Goal: Information Seeking & Learning: Learn about a topic

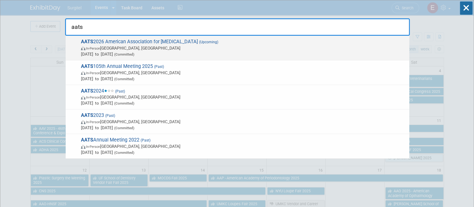
type input "aats"
click at [240, 52] on span "[DATE] to [DATE] (Committed)" at bounding box center [244, 54] width 326 height 6
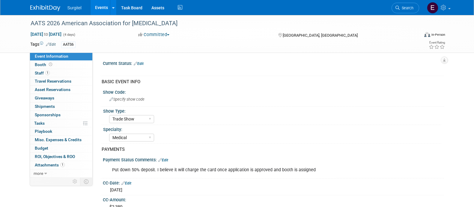
select select "Trade Show"
select select "Medical"
select select "Rewards - 12003"
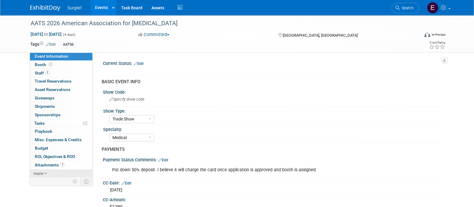
click at [54, 174] on link "more" at bounding box center [61, 173] width 62 height 8
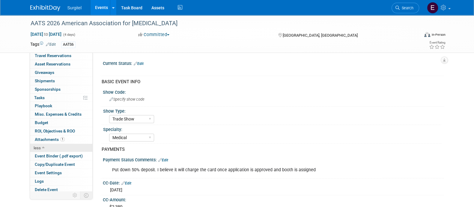
scroll to position [27, 0]
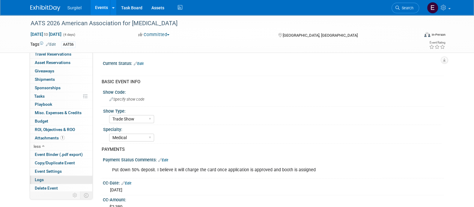
click at [56, 177] on link "Logs" at bounding box center [61, 180] width 62 height 8
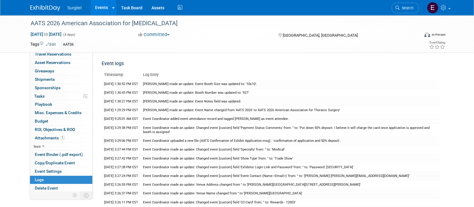
drag, startPoint x: 84, startPoint y: 56, endPoint x: 186, endPoint y: 62, distance: 101.9
click at [186, 62] on div "Event logs" at bounding box center [271, 65] width 338 height 10
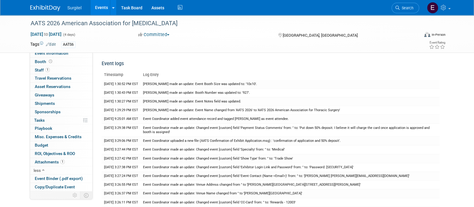
scroll to position [0, 0]
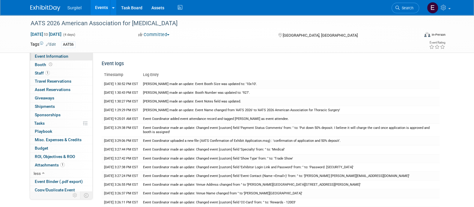
click at [74, 57] on link "Event Information" at bounding box center [61, 56] width 62 height 8
select select "Trade Show"
select select "Medical"
select select "Rewards - 12003"
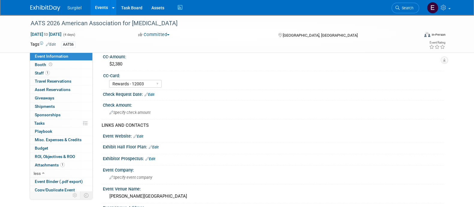
scroll to position [183, 0]
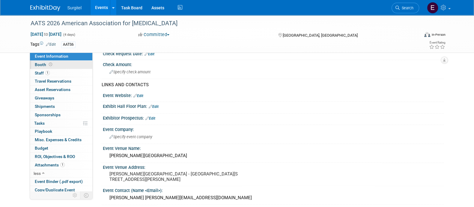
click at [64, 64] on link "Booth" at bounding box center [61, 65] width 62 height 8
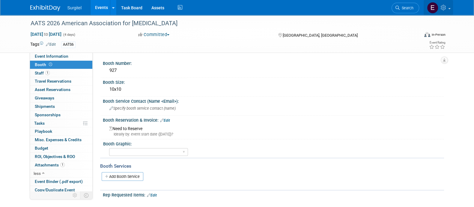
click at [444, 8] on icon at bounding box center [444, 7] width 7 height 5
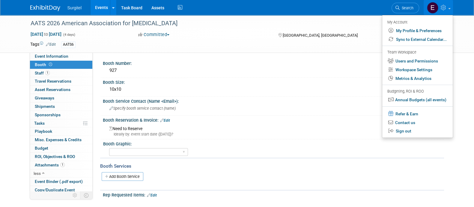
click at [98, 4] on link "Events" at bounding box center [102, 7] width 22 height 15
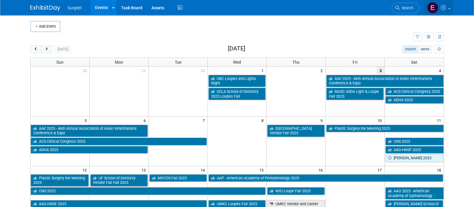
click at [446, 8] on icon at bounding box center [444, 7] width 7 height 5
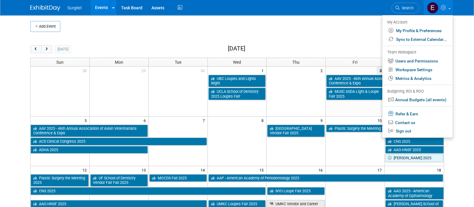
click at [470, 35] on body "Surgitel Events Add Event Bulk Upload Events Shareable Event Boards Recently Vi…" at bounding box center [237, 103] width 474 height 207
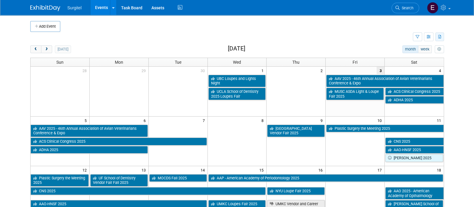
click at [439, 35] on icon "button" at bounding box center [440, 37] width 3 height 4
click at [424, 55] on span "(1001 Events)" at bounding box center [422, 56] width 23 height 4
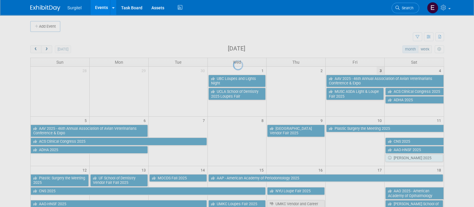
click at [242, 55] on div at bounding box center [237, 103] width 8 height 207
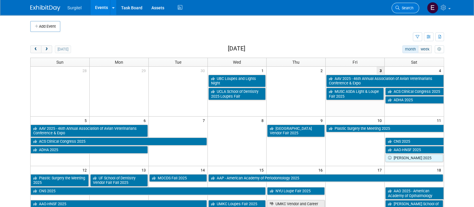
click at [410, 6] on span "Search" at bounding box center [407, 8] width 14 height 5
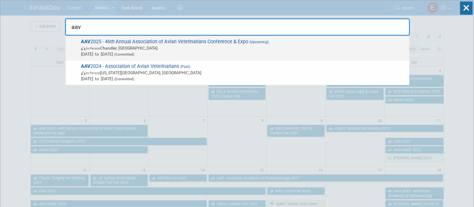
type input "aav"
click at [356, 56] on span "Oct 3, 2025 to Oct 6, 2025 (Committed)" at bounding box center [244, 54] width 326 height 6
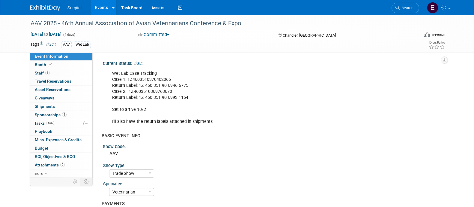
select select "Trade Show"
select select "Veterinarian"
select select "Rewards - 12003"
select select "No"
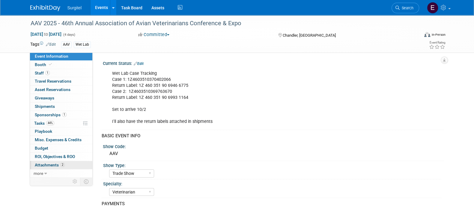
click at [44, 164] on span "Attachments 2" at bounding box center [50, 164] width 30 height 5
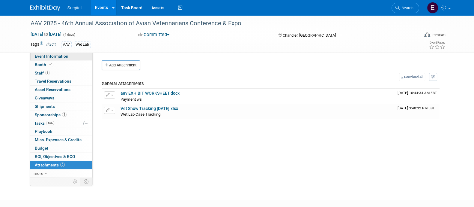
click at [52, 59] on link "Event Information" at bounding box center [61, 56] width 62 height 8
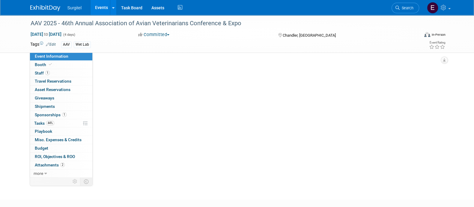
select select "Trade Show"
select select "Veterinarian"
select select "Rewards - 12003"
select select "No"
